Goal: Task Accomplishment & Management: Manage account settings

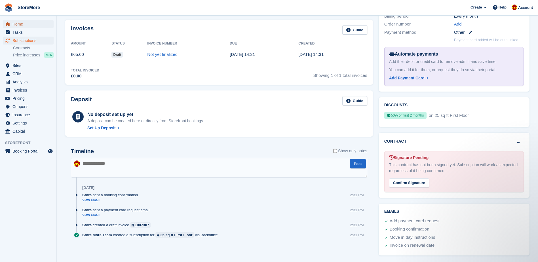
click at [35, 27] on span "Home" at bounding box center [29, 24] width 34 height 8
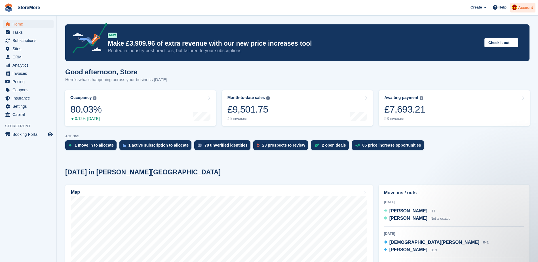
click at [526, 11] on div "Account" at bounding box center [522, 8] width 25 height 10
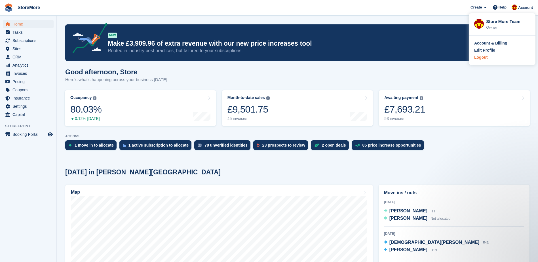
click at [490, 58] on div "Logout" at bounding box center [502, 57] width 56 height 6
